Goal: Check status: Check status

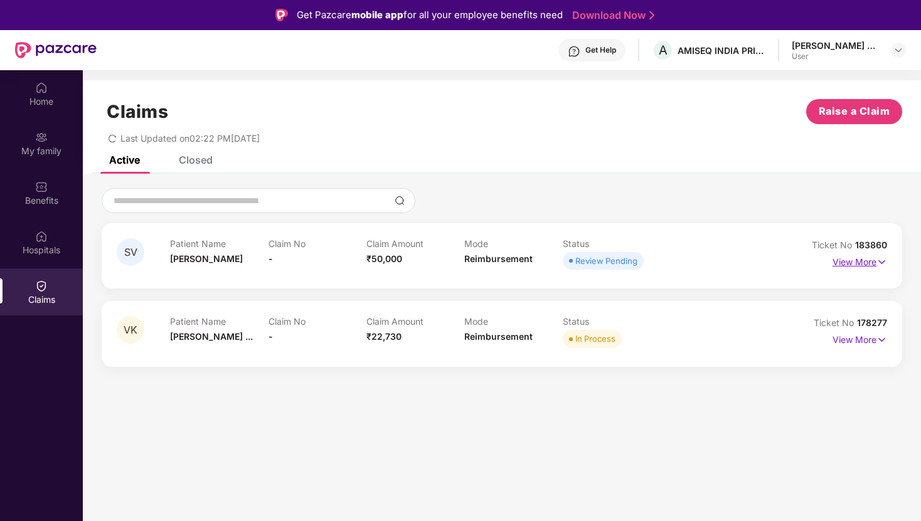
click at [882, 257] on img at bounding box center [881, 262] width 11 height 14
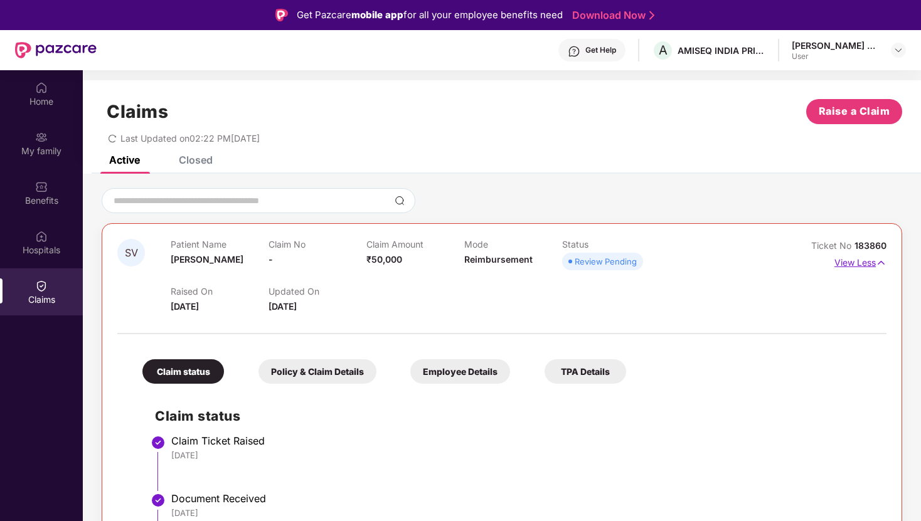
click at [883, 260] on img at bounding box center [881, 263] width 11 height 14
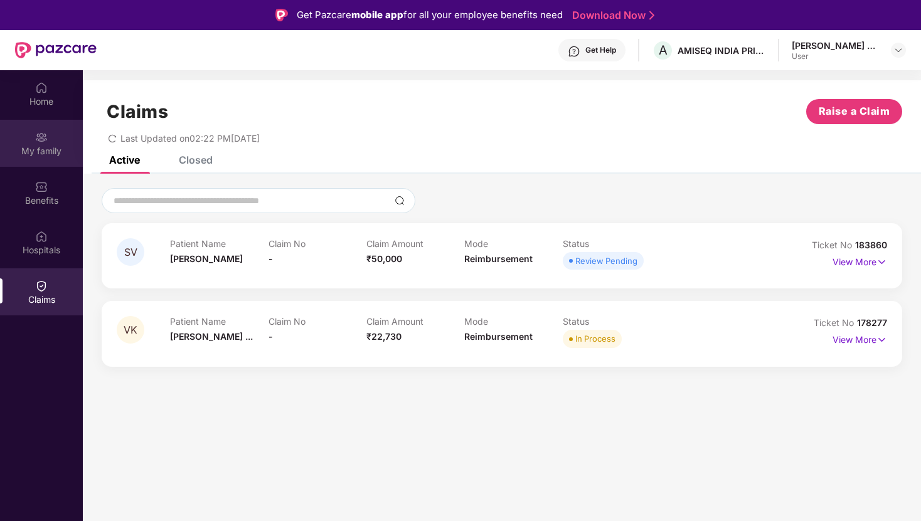
click at [44, 141] on img at bounding box center [41, 137] width 13 height 13
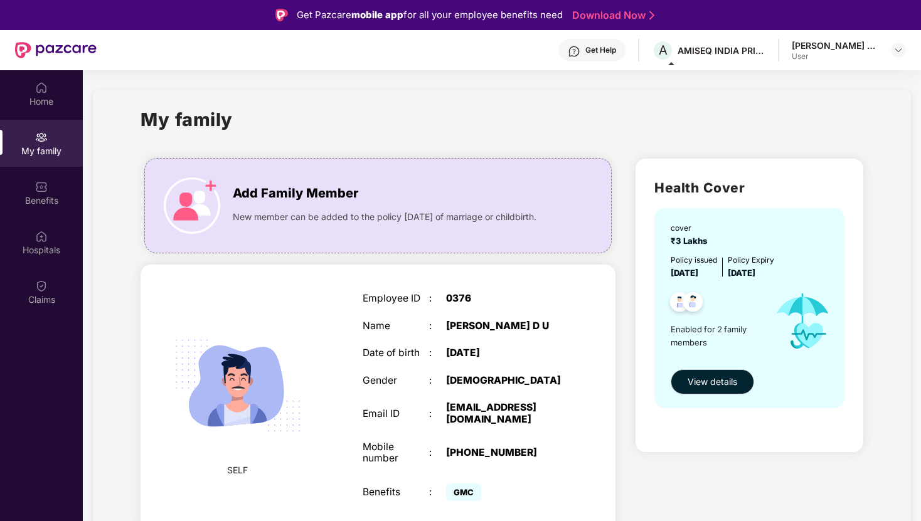
click at [603, 48] on div "Get Help" at bounding box center [600, 50] width 31 height 10
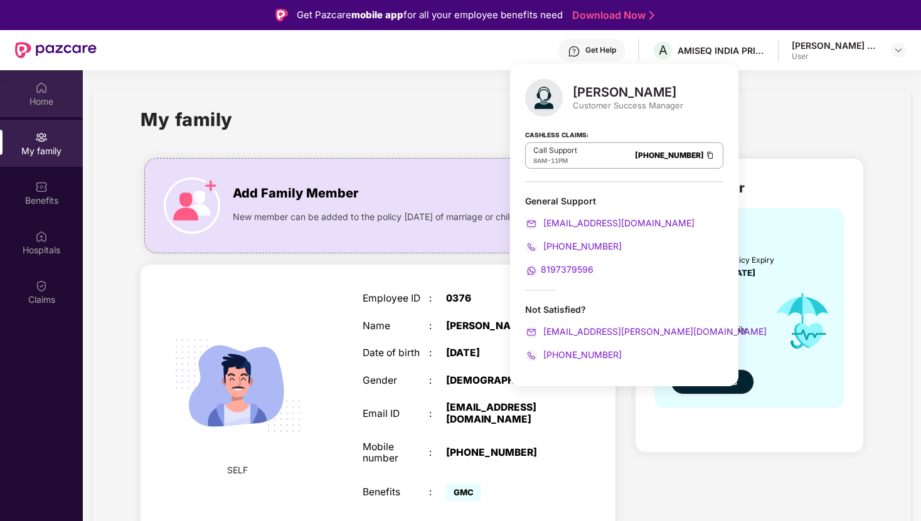
click at [44, 100] on div "Home" at bounding box center [41, 101] width 83 height 13
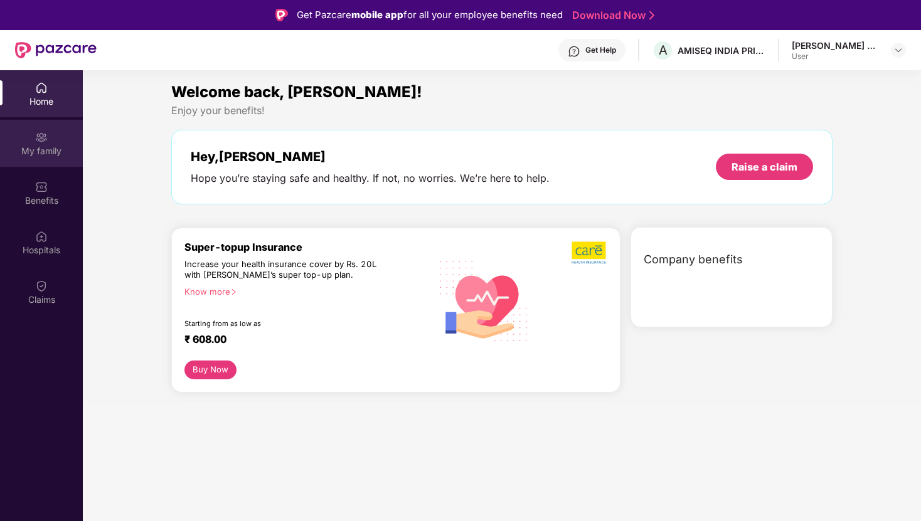
click at [52, 132] on div "My family" at bounding box center [41, 143] width 83 height 47
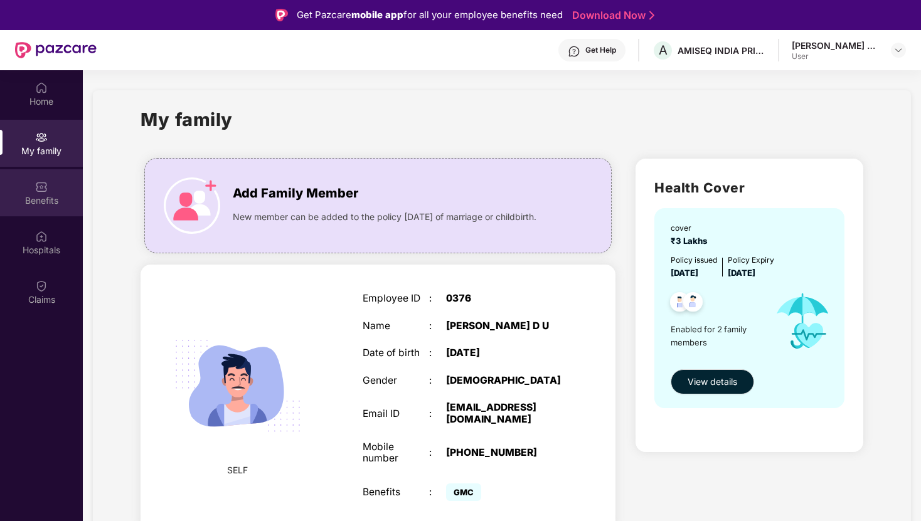
click at [40, 205] on div "Benefits" at bounding box center [41, 200] width 83 height 13
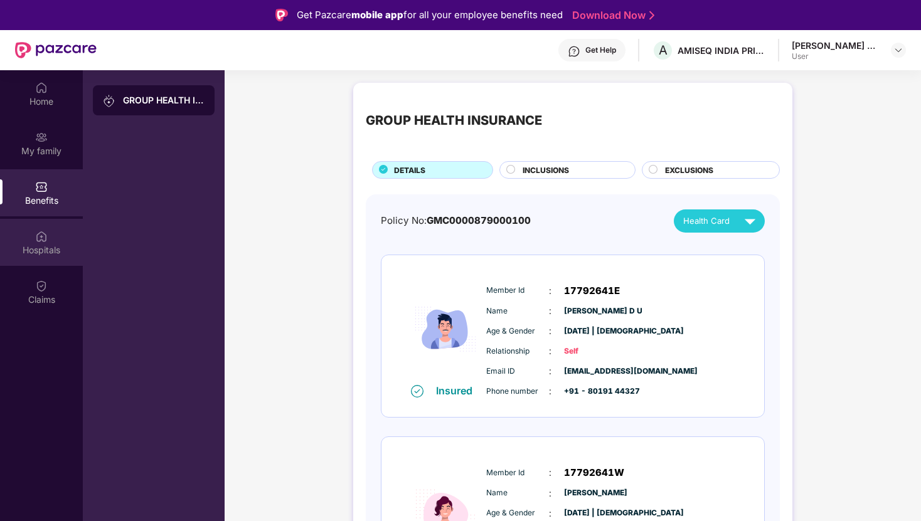
click at [43, 240] on img at bounding box center [41, 236] width 13 height 13
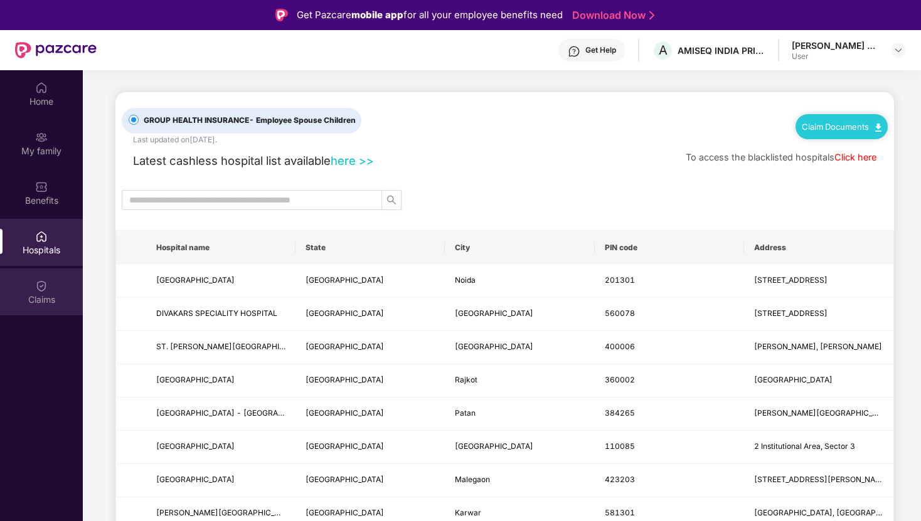
click at [50, 289] on div "Claims" at bounding box center [41, 291] width 83 height 47
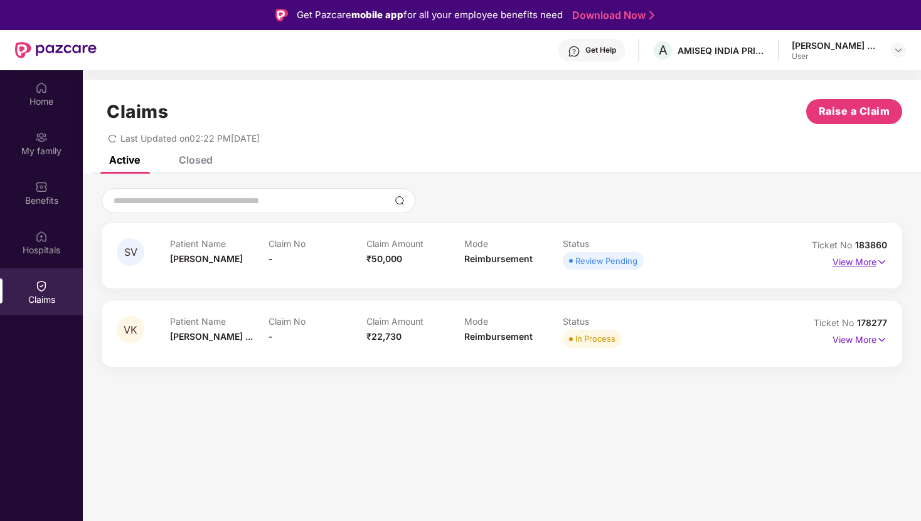
click at [879, 263] on img at bounding box center [881, 262] width 11 height 14
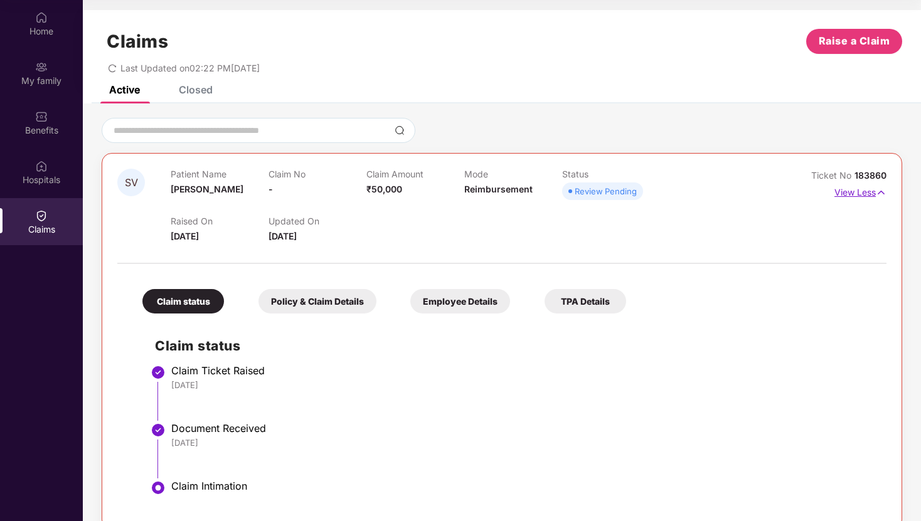
click at [876, 193] on img at bounding box center [881, 193] width 11 height 14
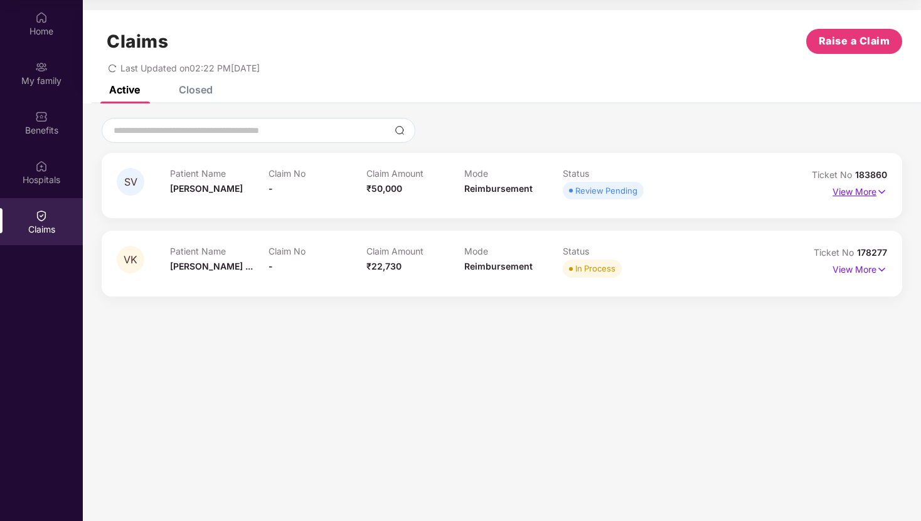
click at [884, 189] on img at bounding box center [881, 192] width 11 height 14
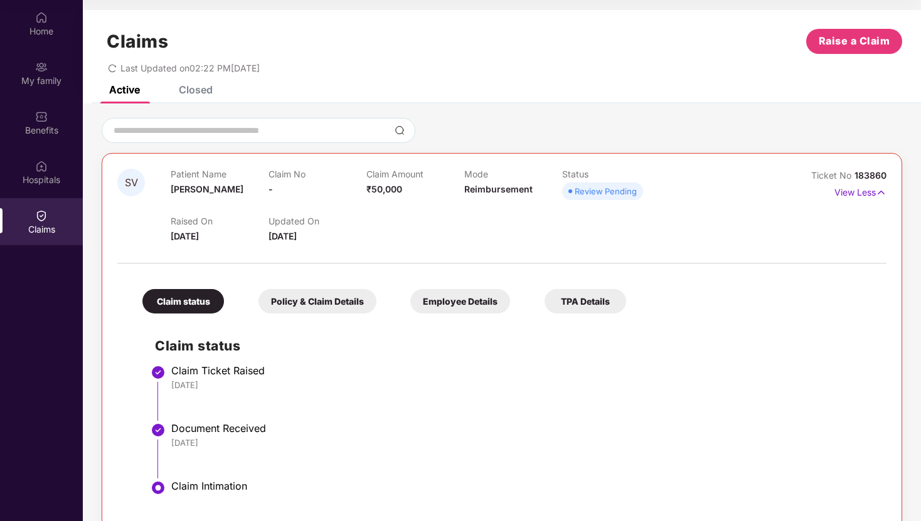
scroll to position [100, 0]
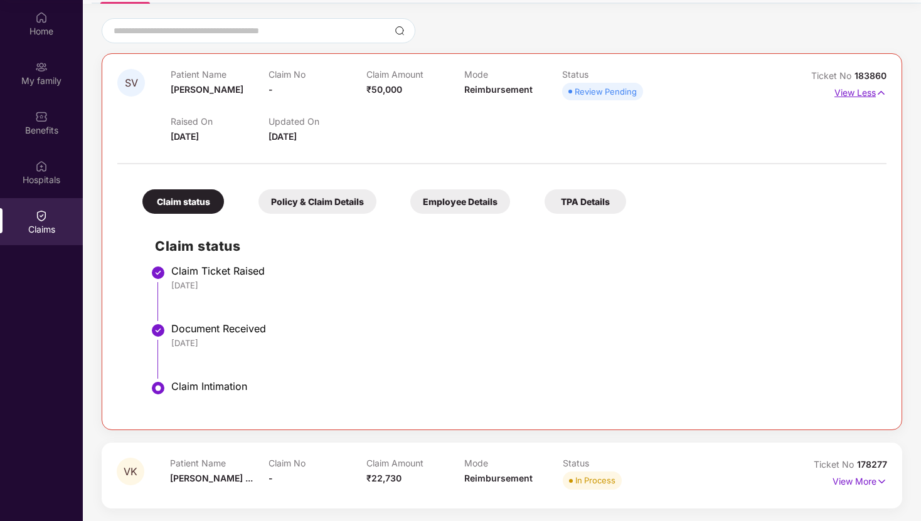
click at [876, 90] on img at bounding box center [881, 93] width 11 height 14
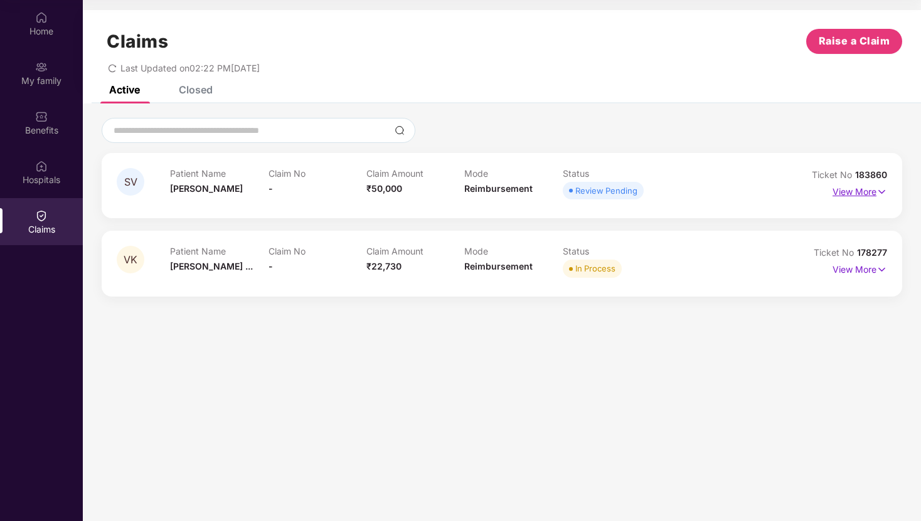
click at [857, 189] on p "View More" at bounding box center [859, 190] width 55 height 17
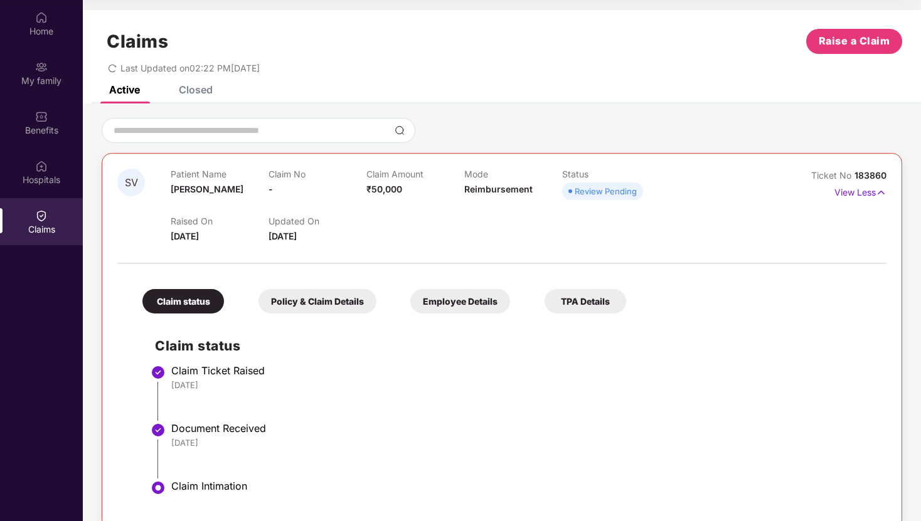
scroll to position [100, 0]
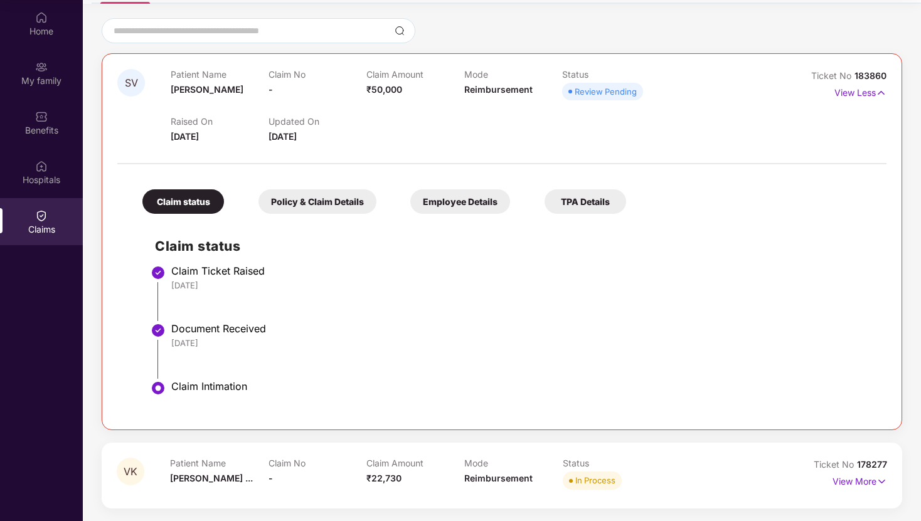
click at [336, 210] on div "Policy & Claim Details" at bounding box center [317, 201] width 118 height 24
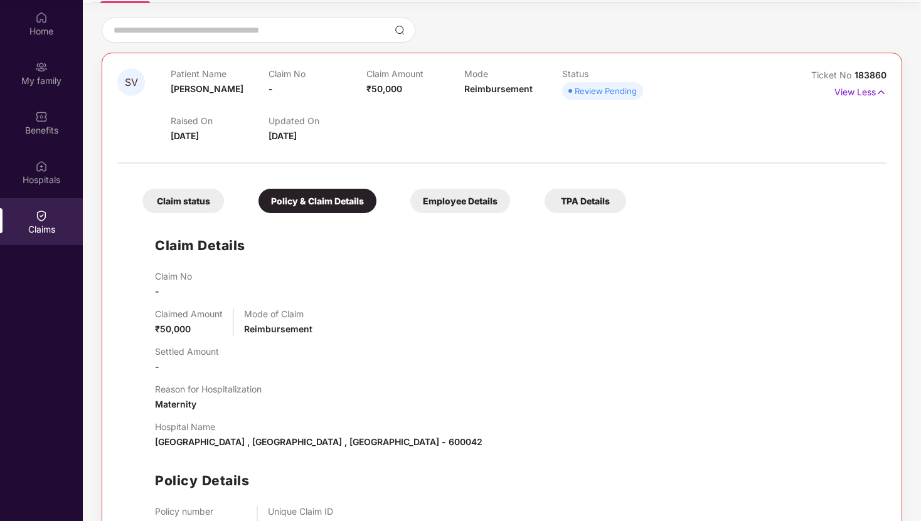
scroll to position [97, 0]
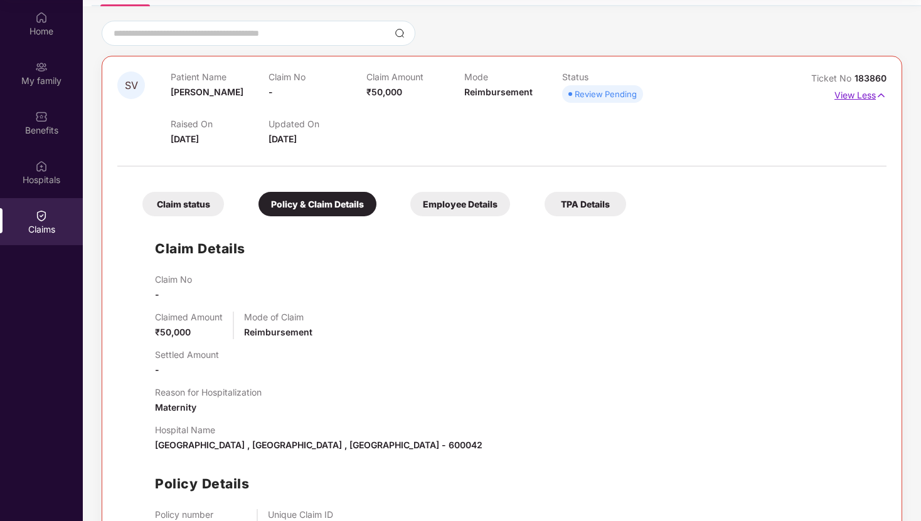
click at [879, 97] on img at bounding box center [881, 95] width 11 height 14
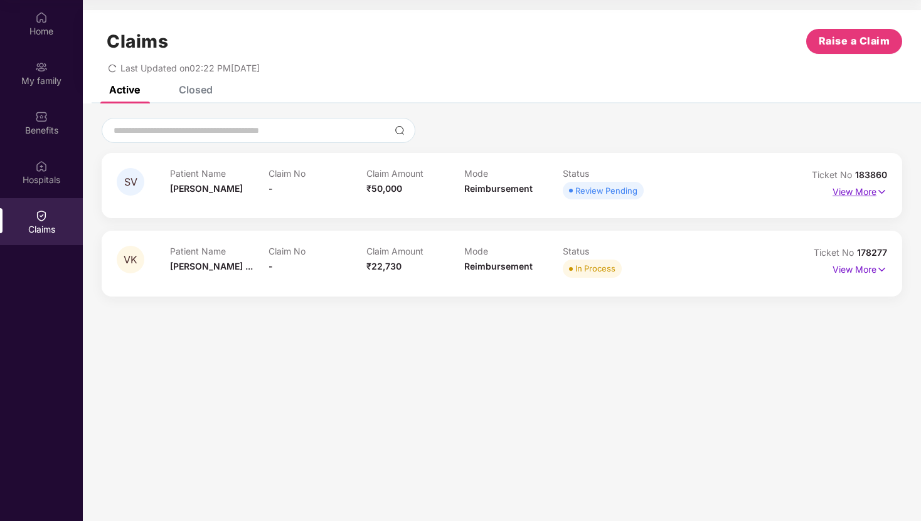
scroll to position [0, 0]
click at [879, 189] on img at bounding box center [881, 192] width 11 height 14
